Goal: Transaction & Acquisition: Purchase product/service

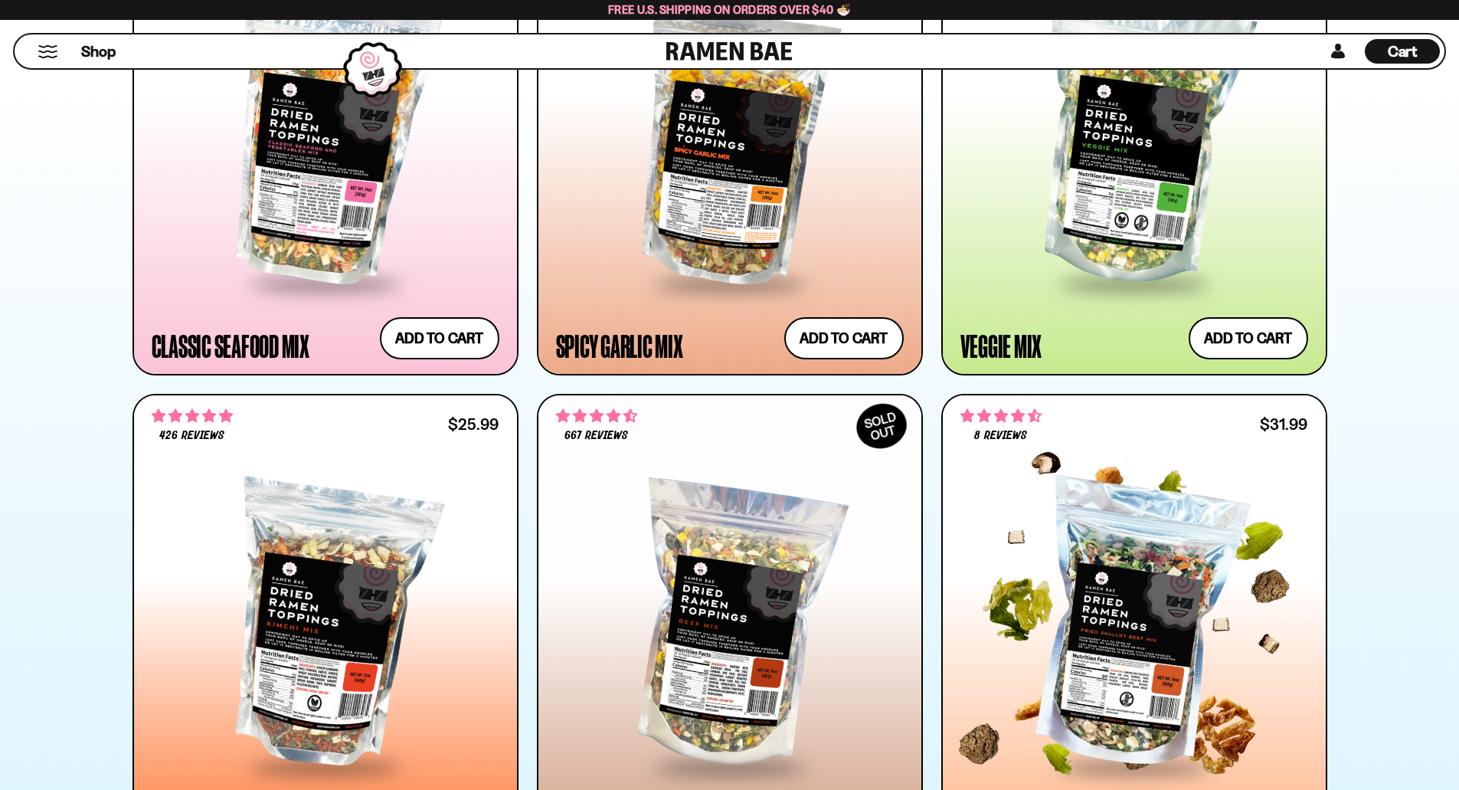
scroll to position [996, 0]
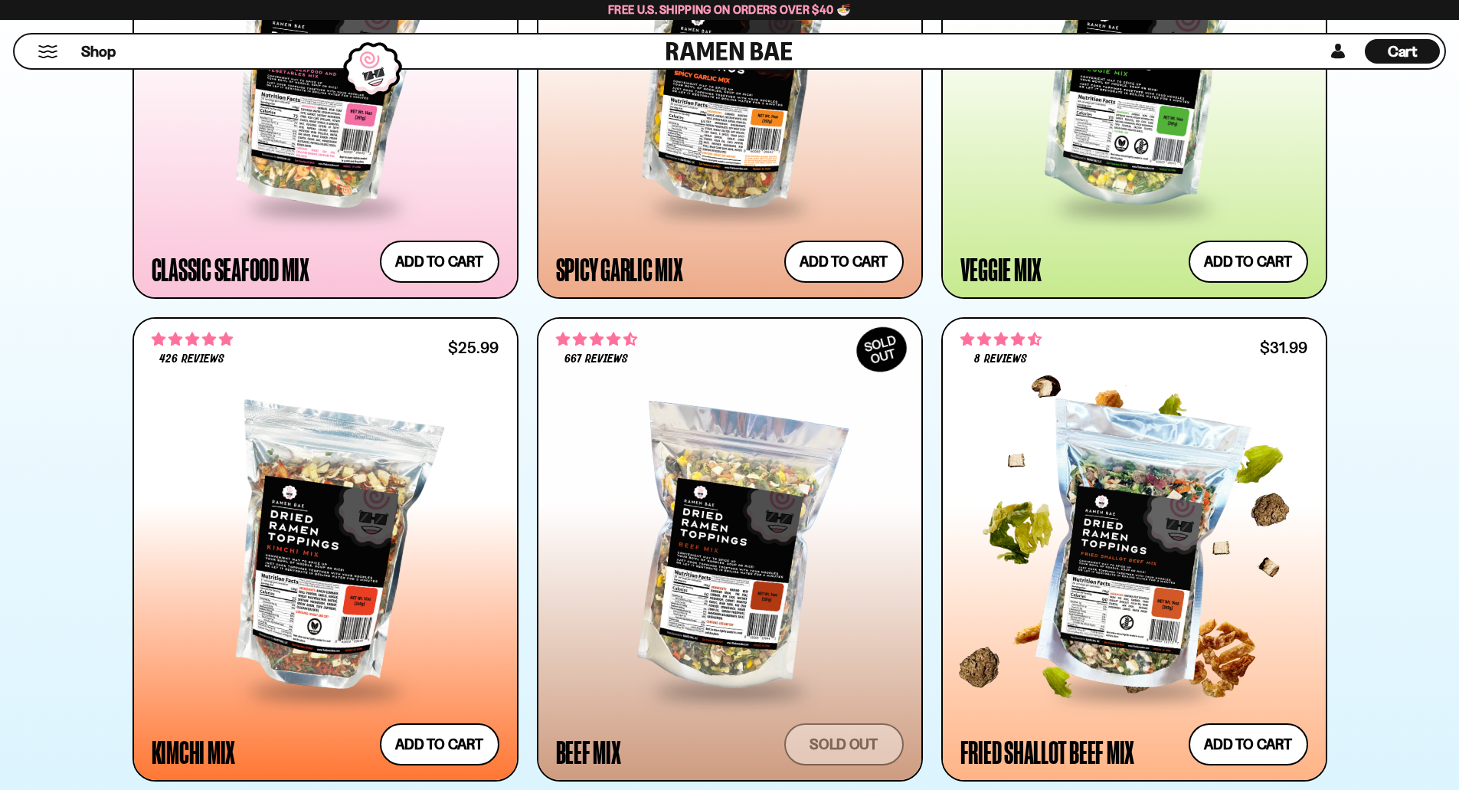
click at [1144, 623] on div at bounding box center [1134, 549] width 348 height 279
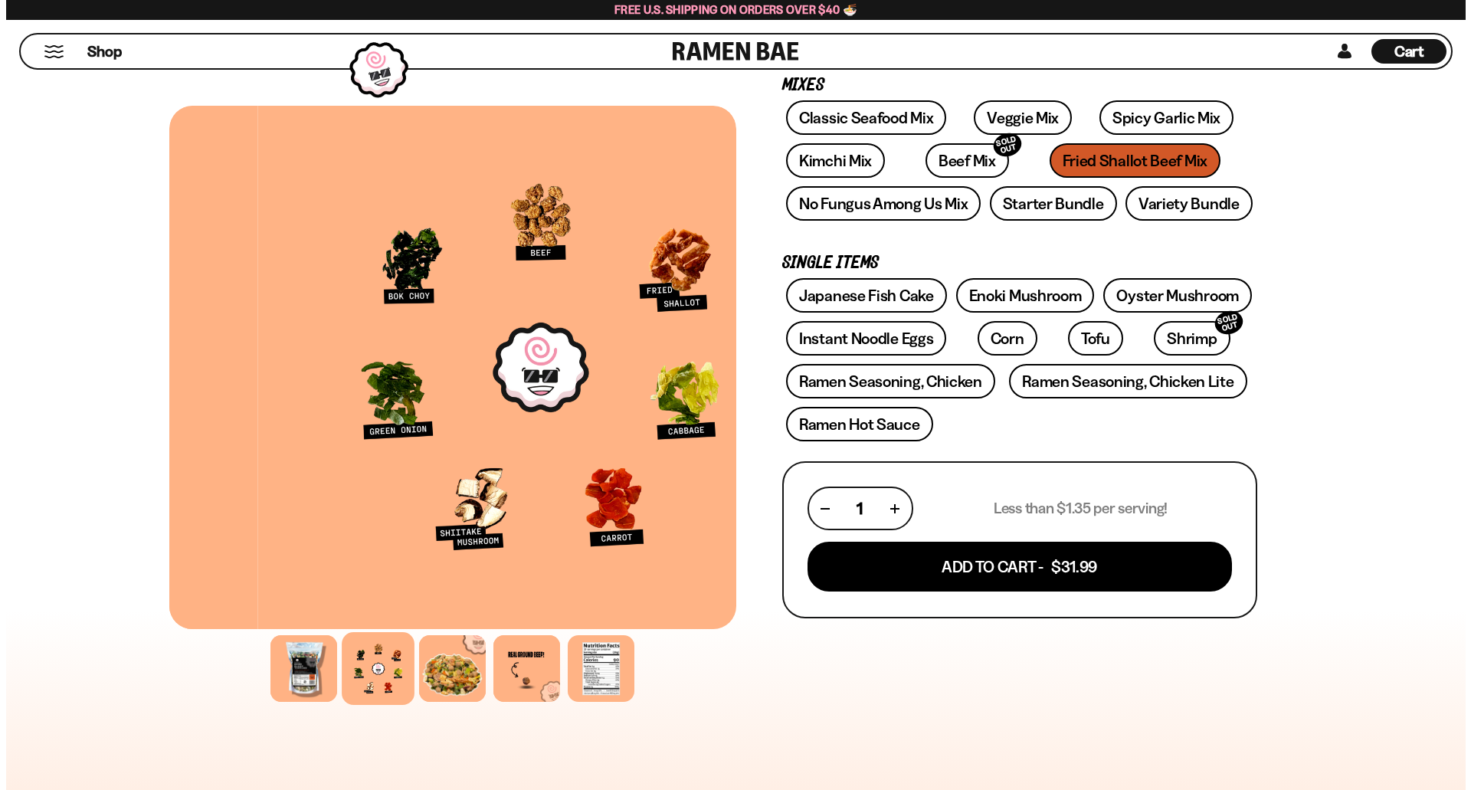
scroll to position [230, 0]
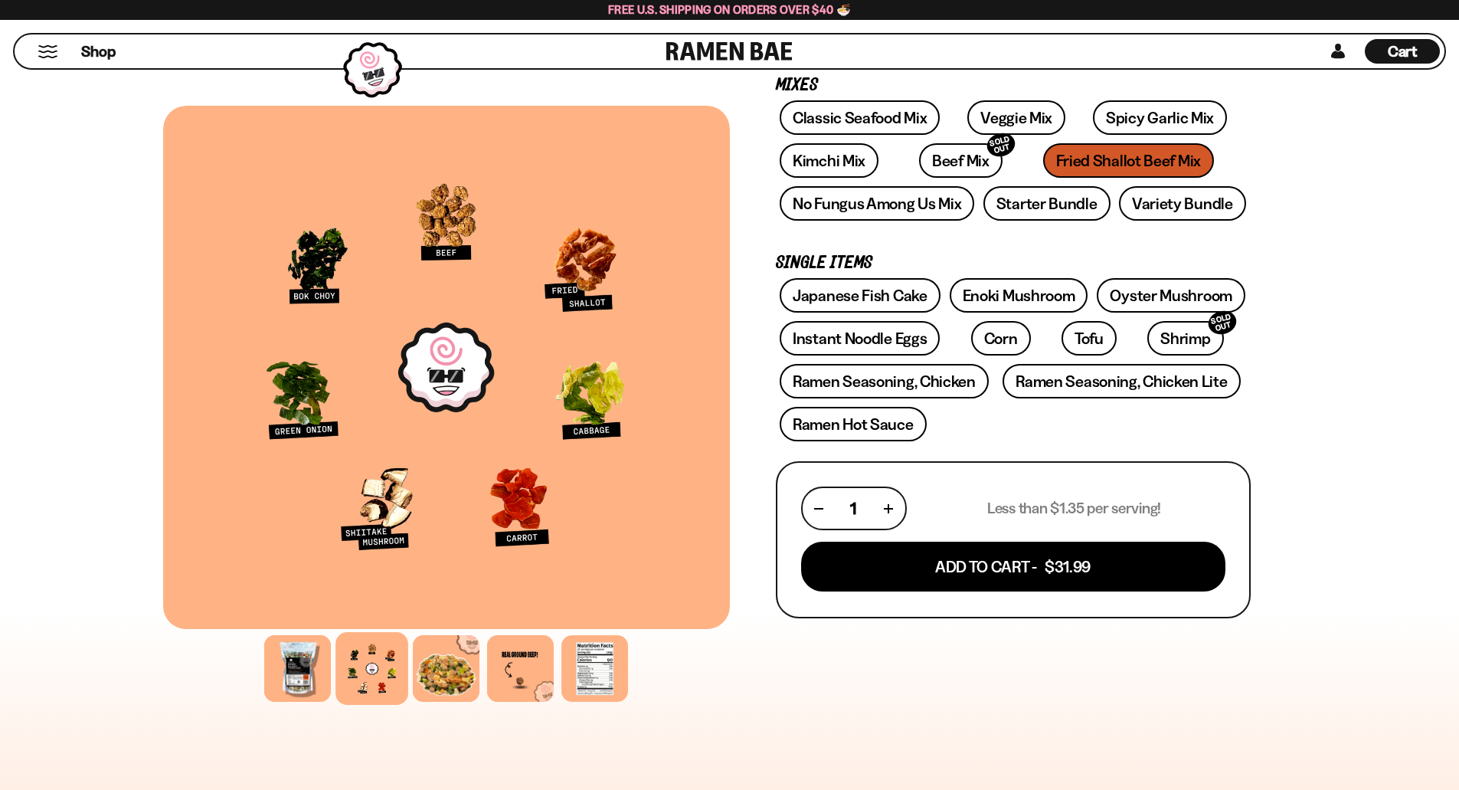
click at [943, 141] on div "Classic Seafood Mix Veggie Mix Spicy Garlic Mix Kimchi Mix Beef Mix SOLD OUT" at bounding box center [1013, 164] width 475 height 129
click at [938, 155] on link "Beef Mix SOLD OUT" at bounding box center [960, 160] width 83 height 34
click at [1098, 110] on link "Spicy Garlic Mix" at bounding box center [1160, 117] width 134 height 34
click at [1116, 165] on div "Classic Seafood Mix Veggie Mix Spicy Garlic Mix Kimchi Mix Beef Mix SOLD OUT" at bounding box center [1013, 164] width 475 height 129
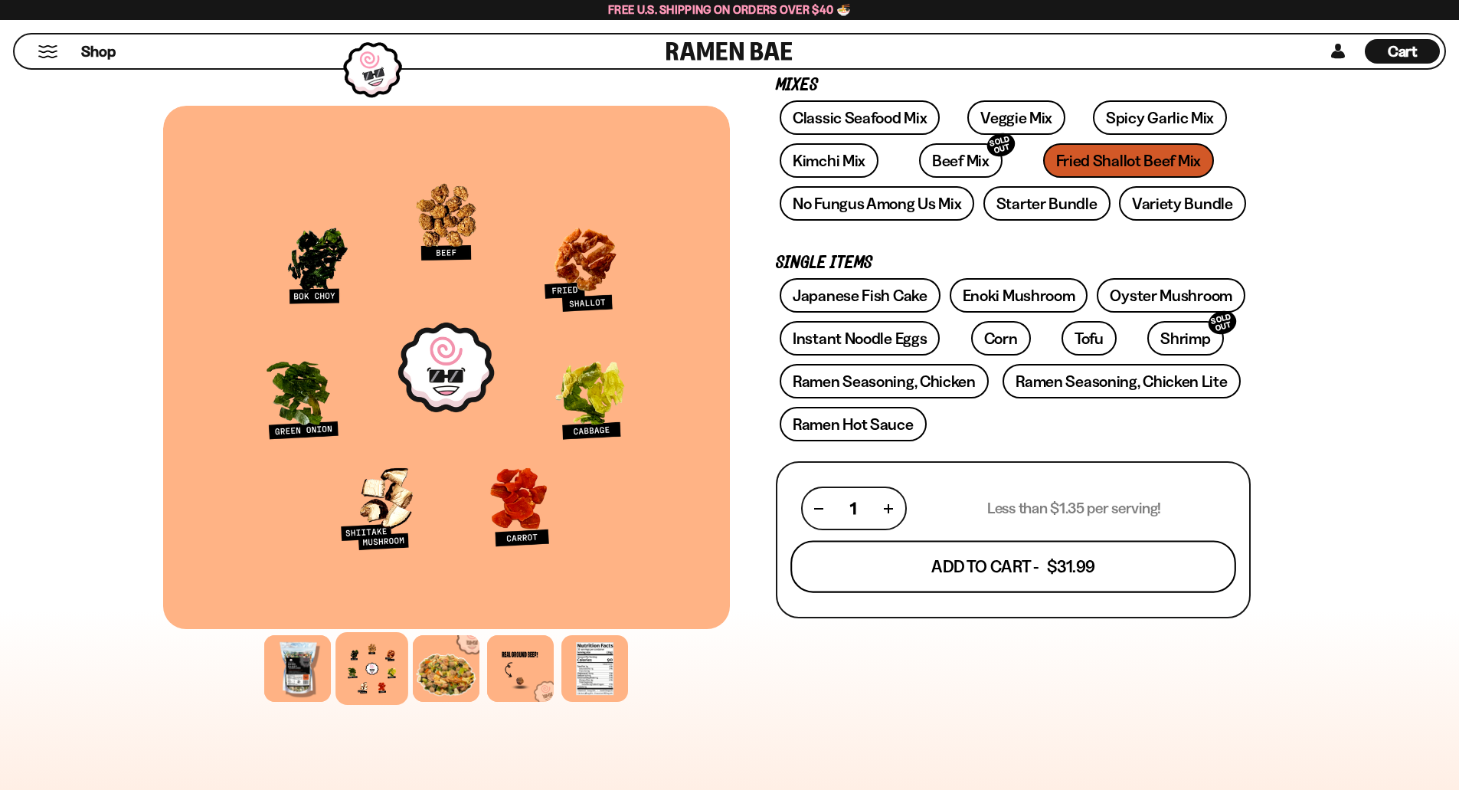
click at [1042, 578] on button "Add To Cart - $31.99" at bounding box center [1013, 567] width 446 height 52
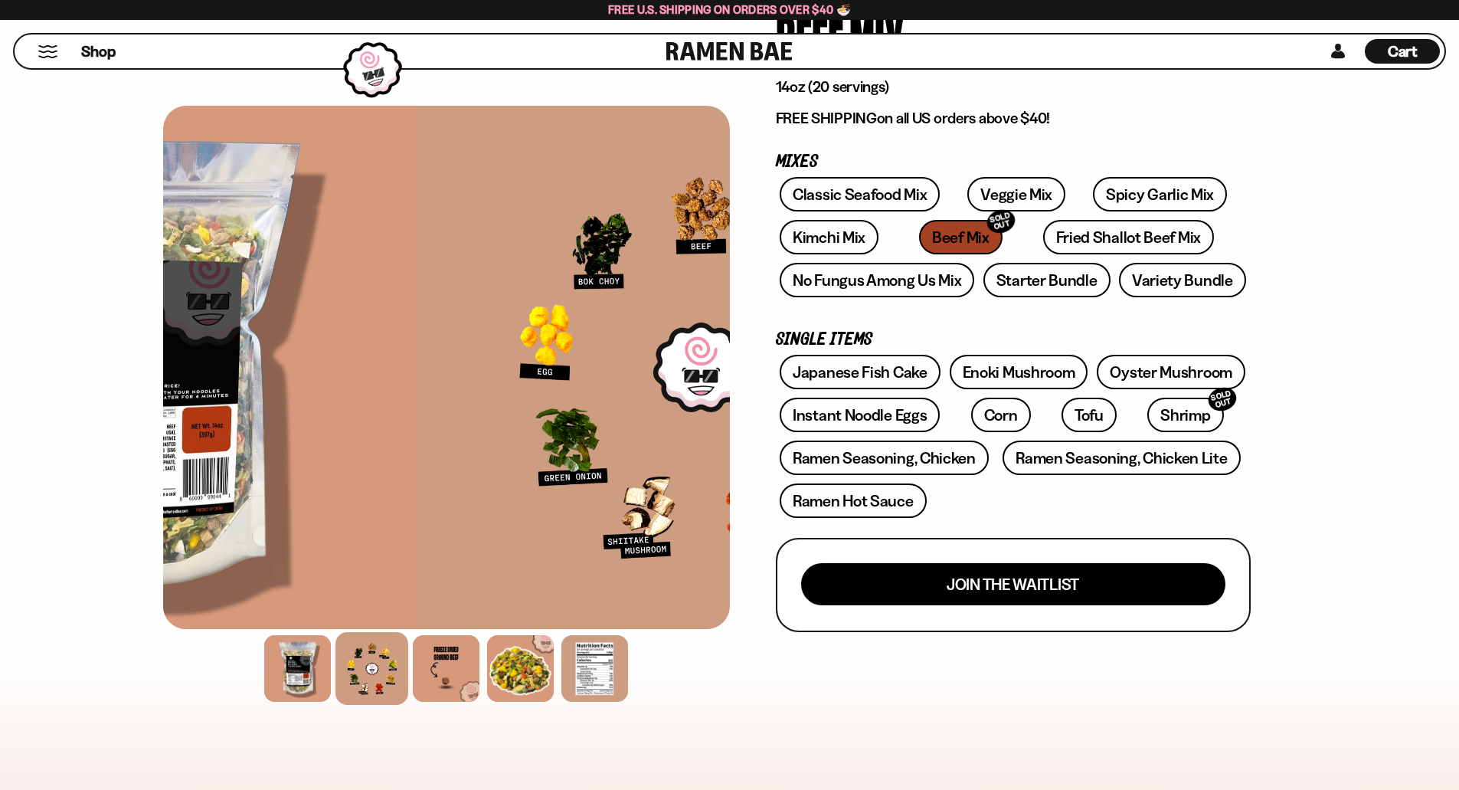
scroll to position [153, 0]
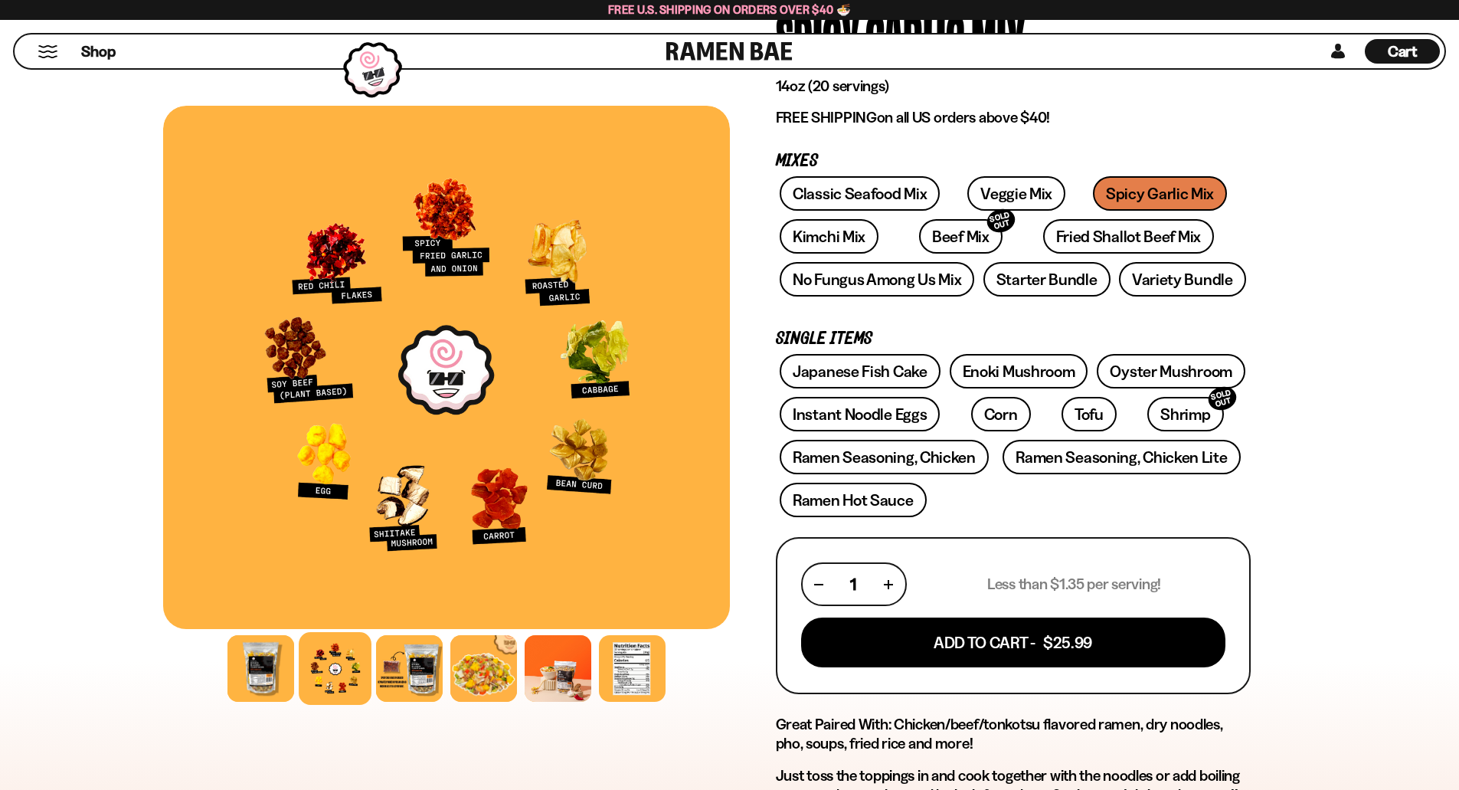
scroll to position [153, 0]
